Goal: Navigation & Orientation: Find specific page/section

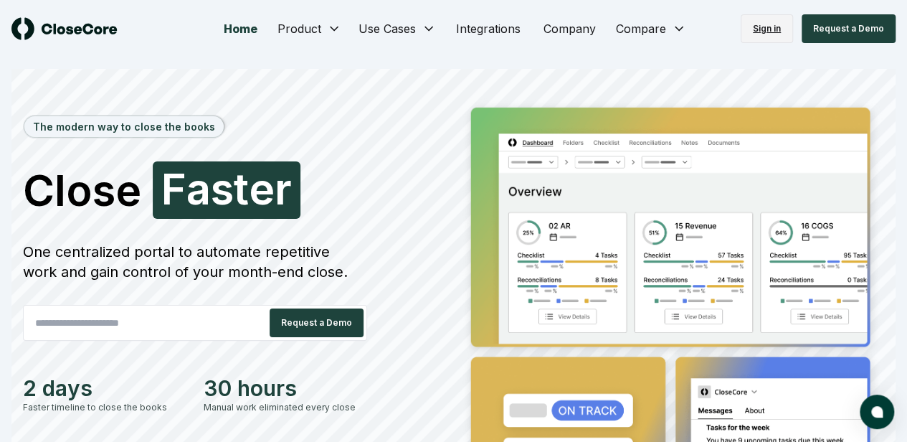
click at [775, 25] on link "Sign in" at bounding box center [767, 28] width 52 height 29
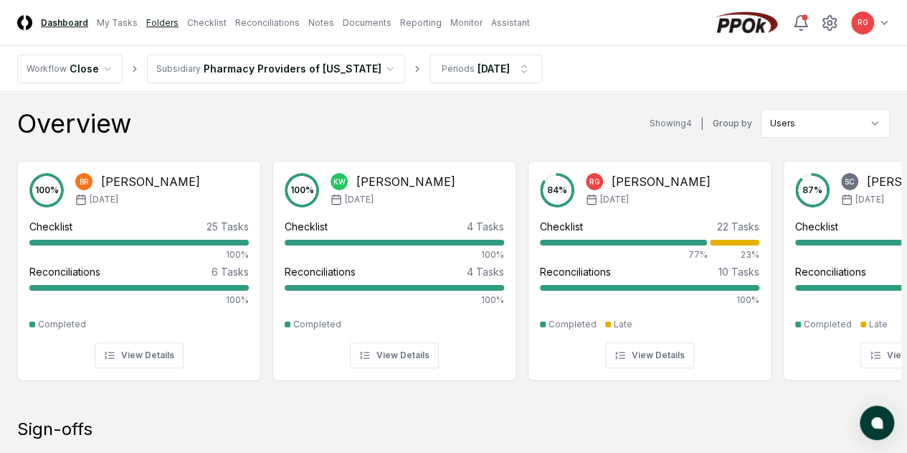
click at [179, 17] on link "Folders" at bounding box center [162, 22] width 32 height 13
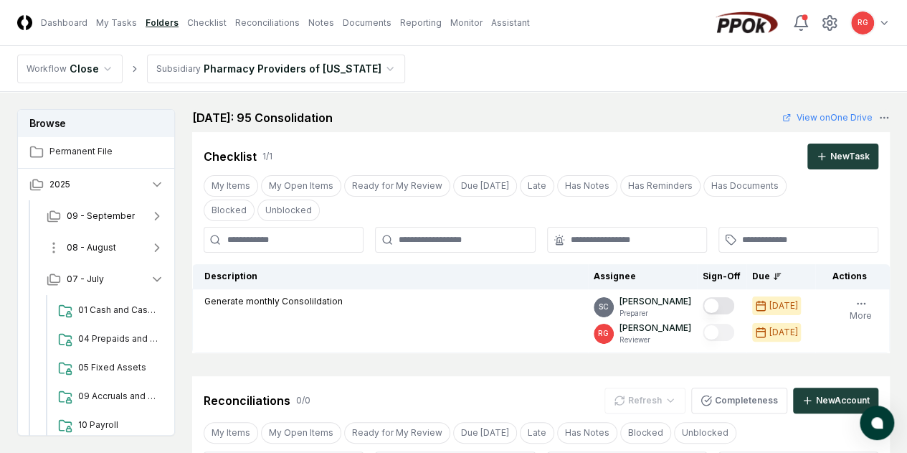
click at [100, 247] on span "08 - August" at bounding box center [91, 247] width 49 height 13
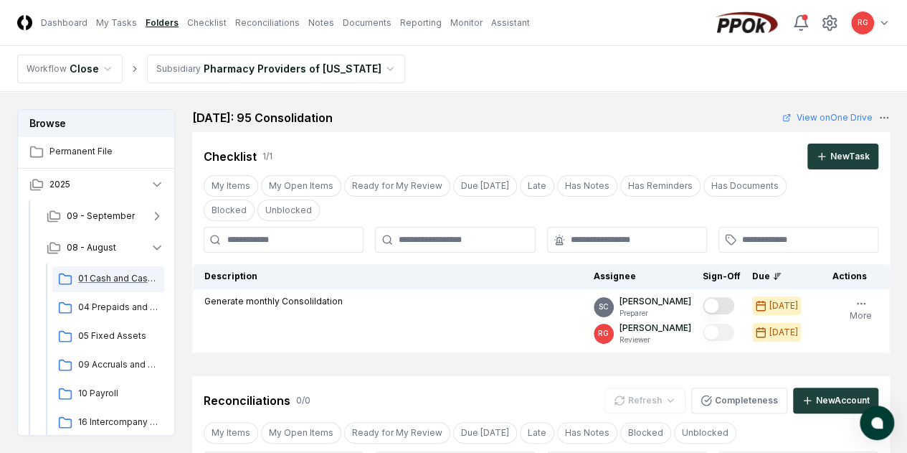
click at [120, 278] on span "01 Cash and Cash Equipvalents" at bounding box center [118, 278] width 80 height 13
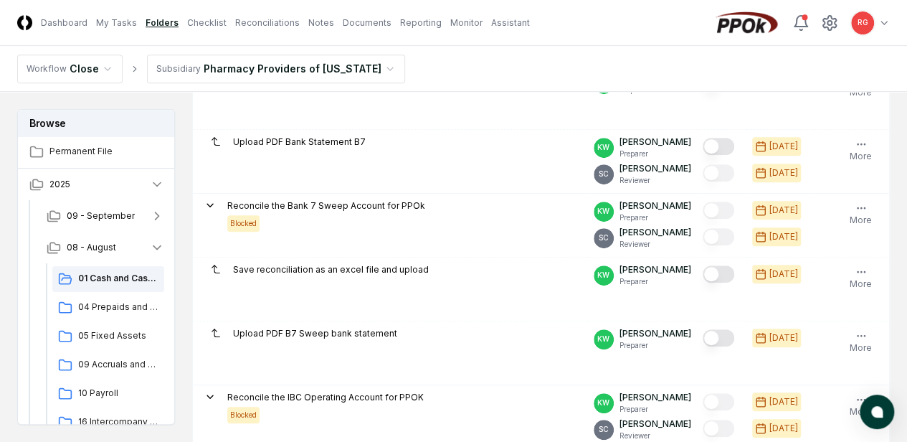
scroll to position [143, 0]
